Goal: Check status: Check status

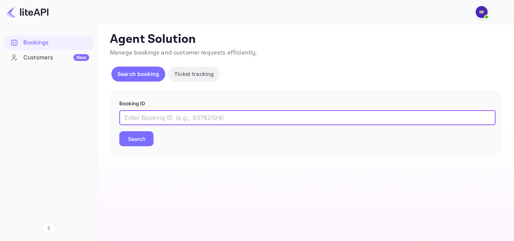
click at [153, 114] on input "text" at bounding box center [307, 117] width 376 height 15
paste input "9326418"
type input "9326418"
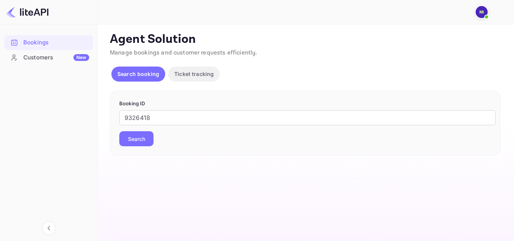
click at [147, 134] on button "Search" at bounding box center [136, 138] width 34 height 15
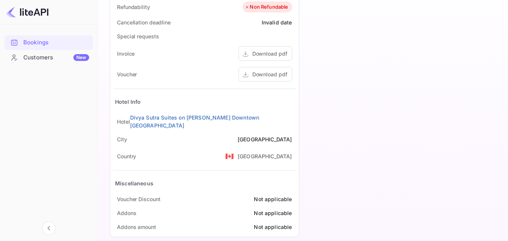
scroll to position [351, 0]
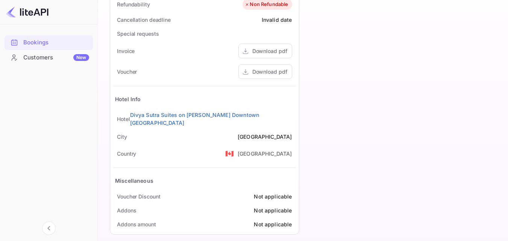
click at [47, 44] on div "Bookings" at bounding box center [56, 42] width 66 height 9
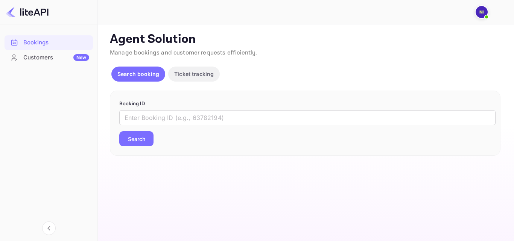
click at [190, 78] on p "Ticket tracking" at bounding box center [194, 74] width 40 height 8
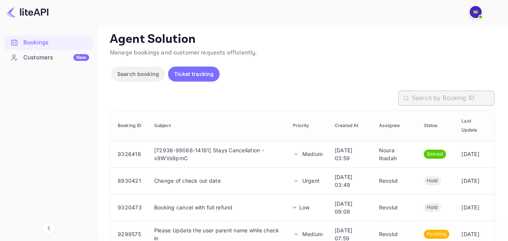
click at [454, 98] on input "text" at bounding box center [453, 98] width 83 height 15
paste input "34181-89794-14057"
type input "34181-89794-14057"
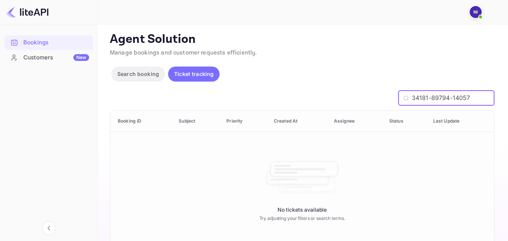
drag, startPoint x: 481, startPoint y: 100, endPoint x: 392, endPoint y: 102, distance: 88.5
click at [392, 102] on div "34181-89794-14057 ​" at bounding box center [302, 98] width 385 height 15
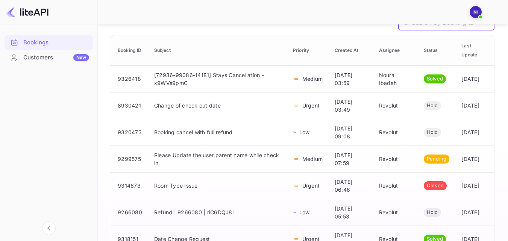
scroll to position [113, 0]
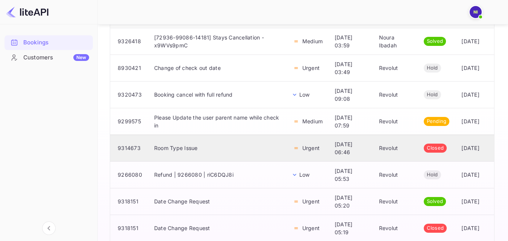
click at [126, 150] on td "9314673" at bounding box center [129, 148] width 38 height 27
copy td "9314673"
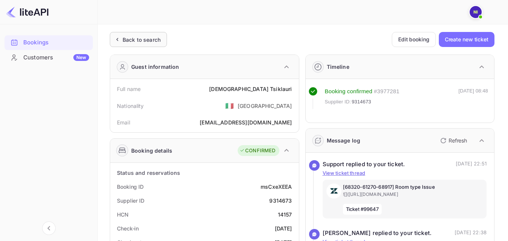
click at [137, 38] on div "Back to search" at bounding box center [142, 40] width 38 height 8
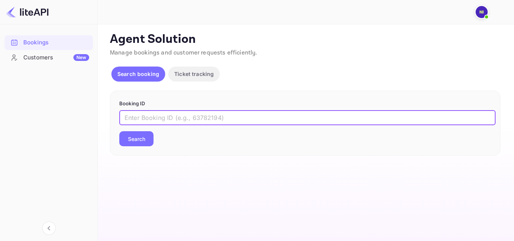
click at [189, 123] on input "text" at bounding box center [307, 117] width 376 height 15
paste input "9314673"
type input "9314673"
click at [196, 77] on p "Ticket tracking" at bounding box center [194, 74] width 40 height 8
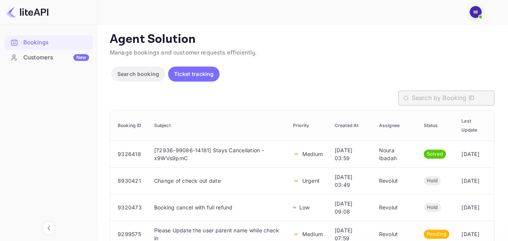
click at [464, 100] on input "text" at bounding box center [453, 98] width 83 height 15
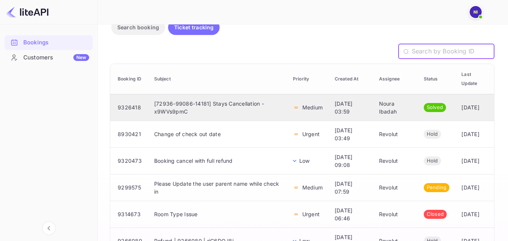
scroll to position [83, 0]
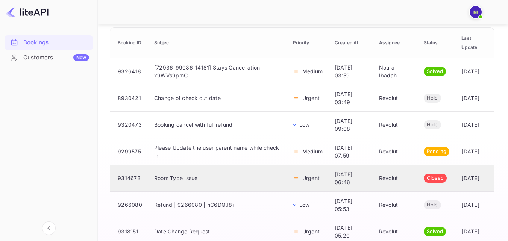
click at [435, 179] on span "Closed" at bounding box center [435, 179] width 23 height 8
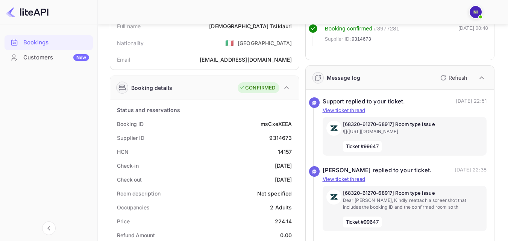
scroll to position [75, 0]
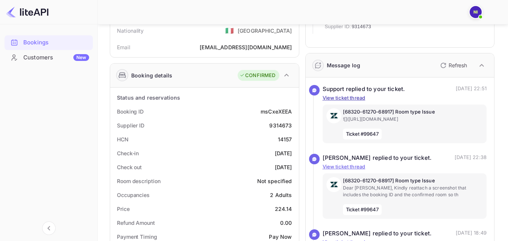
click at [359, 97] on p "View ticket thread" at bounding box center [405, 98] width 164 height 8
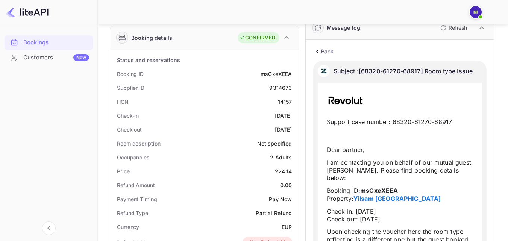
scroll to position [0, 0]
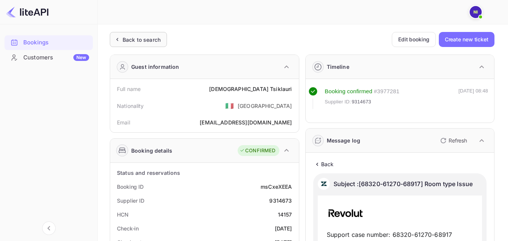
click at [154, 41] on div "Back to search" at bounding box center [142, 40] width 38 height 8
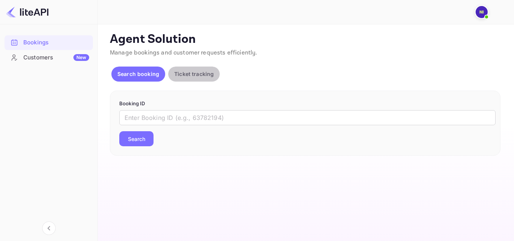
click at [184, 79] on button "Ticket tracking" at bounding box center [194, 74] width 52 height 15
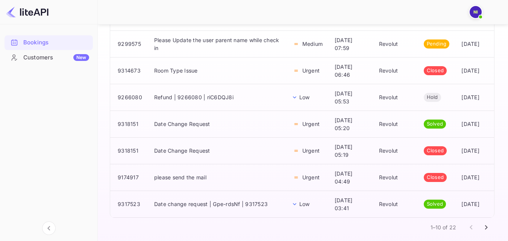
scroll to position [196, 0]
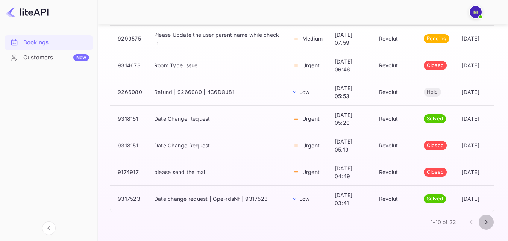
click at [485, 221] on icon "Go to next page" at bounding box center [486, 222] width 9 height 9
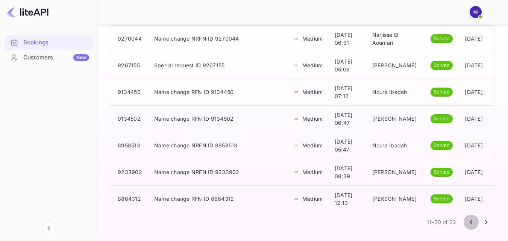
click at [470, 219] on icon "Go to previous page" at bounding box center [471, 222] width 9 height 9
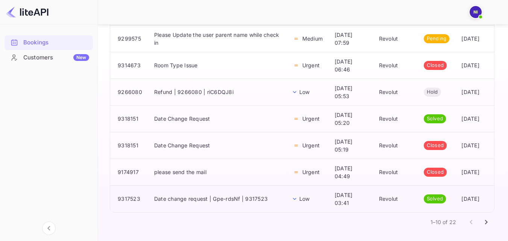
click at [484, 224] on icon "Go to next page" at bounding box center [486, 222] width 9 height 9
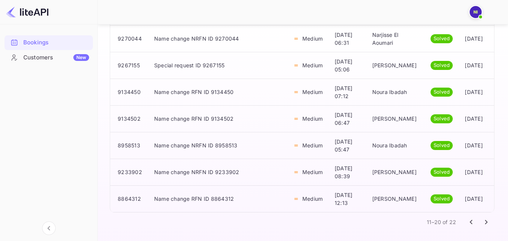
click at [489, 224] on icon "Go to next page" at bounding box center [486, 222] width 9 height 9
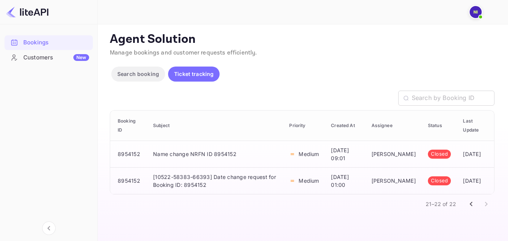
scroll to position [0, 0]
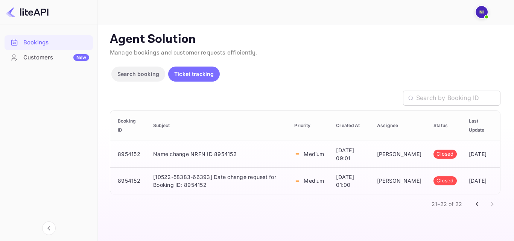
click at [199, 75] on p "Ticket tracking" at bounding box center [194, 74] width 40 height 8
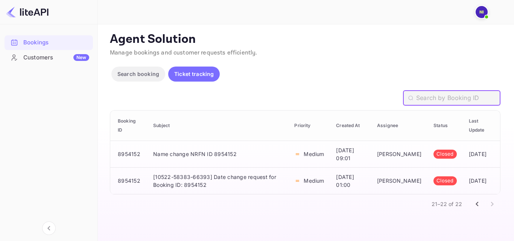
click at [463, 101] on input "text" at bounding box center [458, 98] width 84 height 15
paste input "9314631"
type input "9314631"
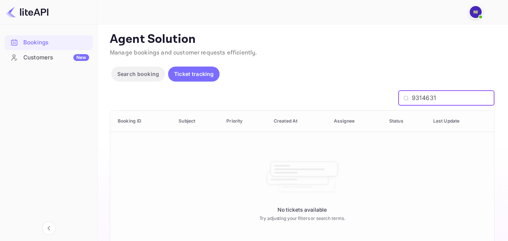
click at [120, 73] on p "Search booking" at bounding box center [138, 74] width 42 height 8
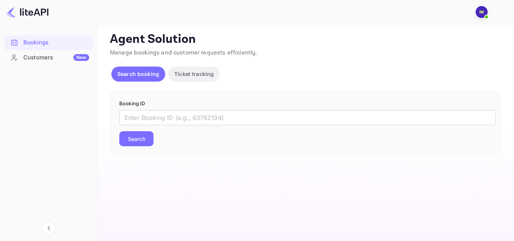
click at [193, 74] on p "Ticket tracking" at bounding box center [194, 74] width 40 height 8
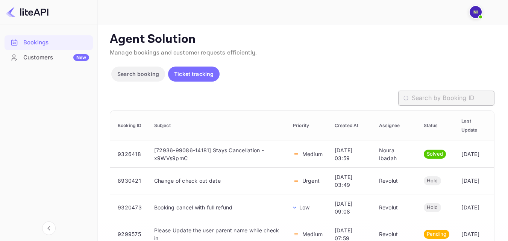
click at [441, 101] on input "text" at bounding box center [453, 98] width 83 height 15
paste input "9314631"
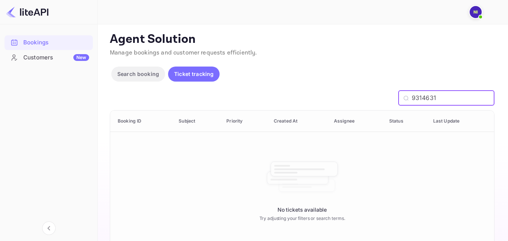
type input "9314631"
click at [143, 74] on p "Search booking" at bounding box center [138, 74] width 42 height 8
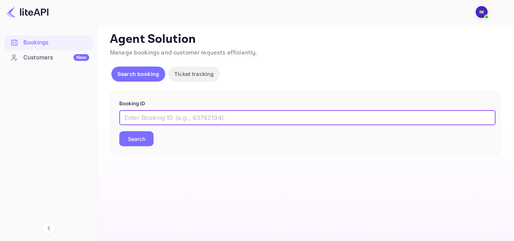
paste input "9314631"
click at [295, 122] on input "text" at bounding box center [307, 117] width 376 height 15
type input "9314631"
click at [119, 131] on button "Search" at bounding box center [136, 138] width 34 height 15
